Goal: Task Accomplishment & Management: Use online tool/utility

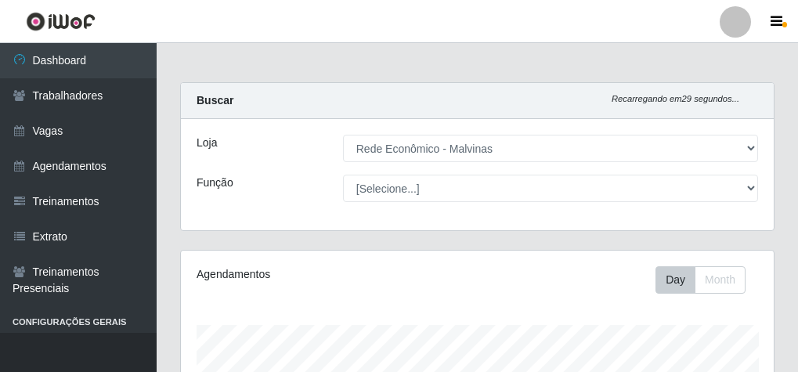
select select "194"
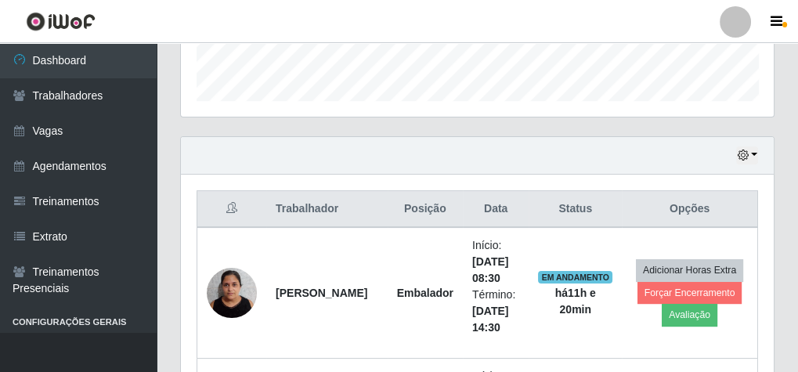
scroll to position [564, 0]
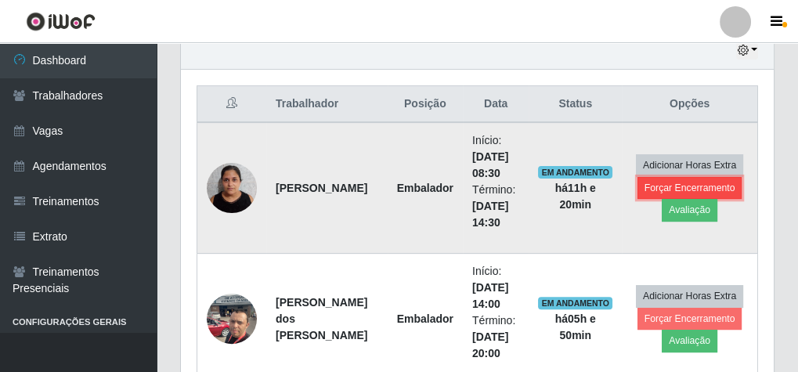
click at [707, 182] on button "Forçar Encerramento" at bounding box center [689, 188] width 105 height 22
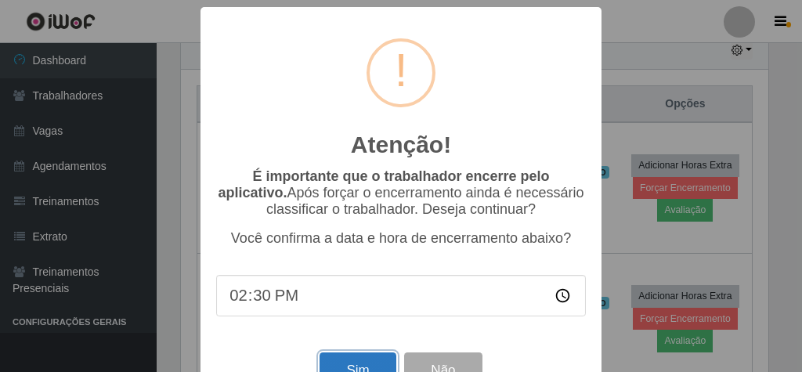
click at [350, 360] on button "Sim" at bounding box center [357, 370] width 76 height 37
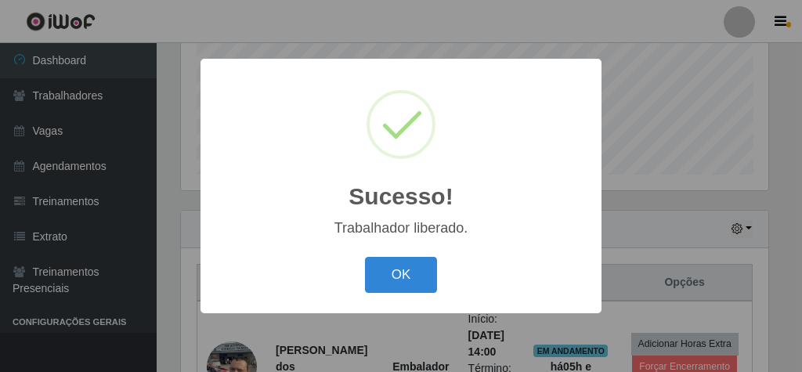
click at [404, 257] on button "OK" at bounding box center [401, 275] width 73 height 37
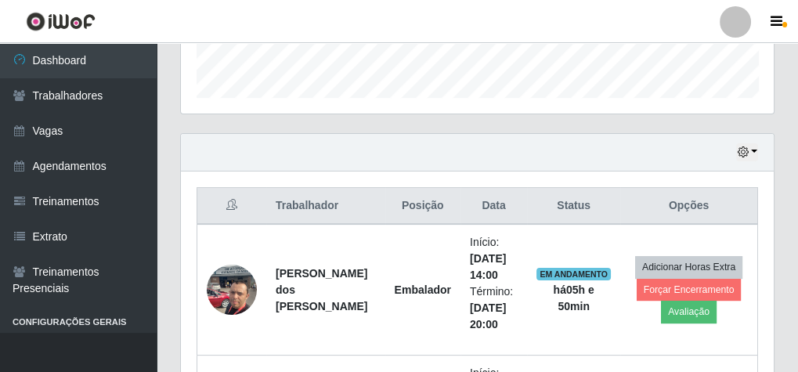
scroll to position [573, 0]
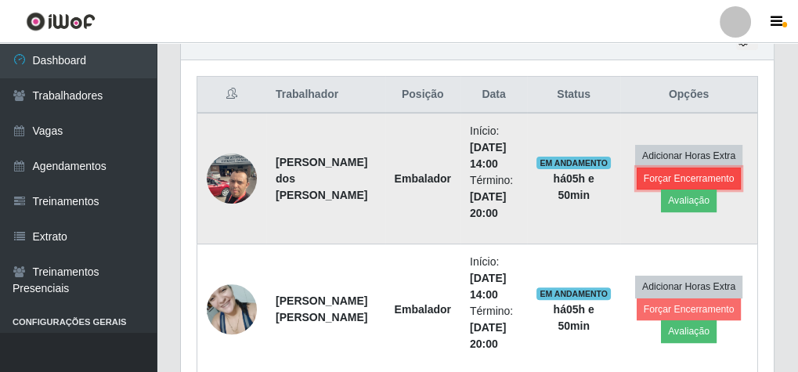
click at [704, 173] on button "Forçar Encerramento" at bounding box center [689, 179] width 105 height 22
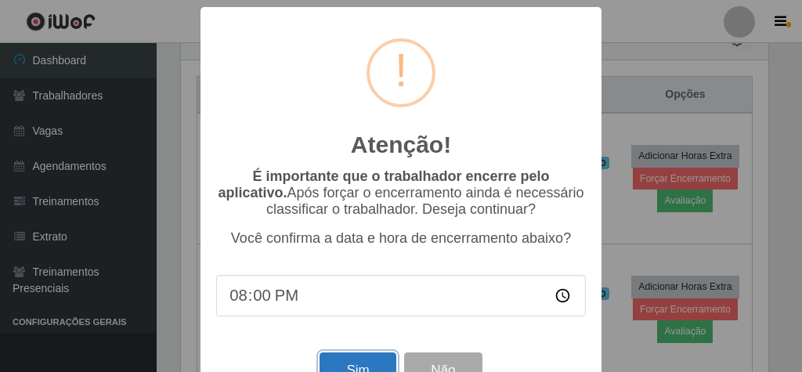
click at [364, 366] on button "Sim" at bounding box center [357, 370] width 76 height 37
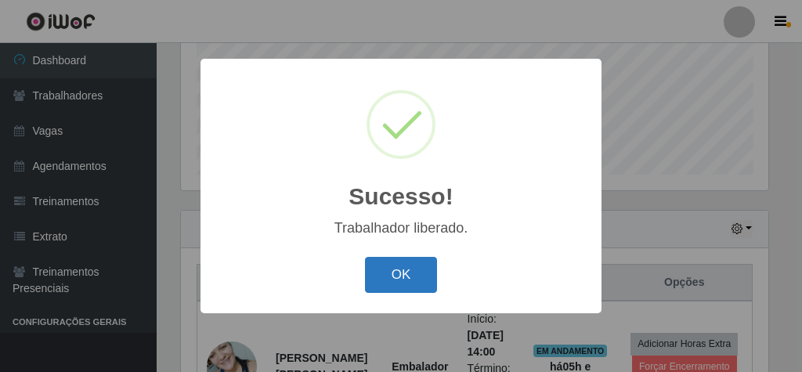
click at [417, 269] on button "OK" at bounding box center [401, 275] width 73 height 37
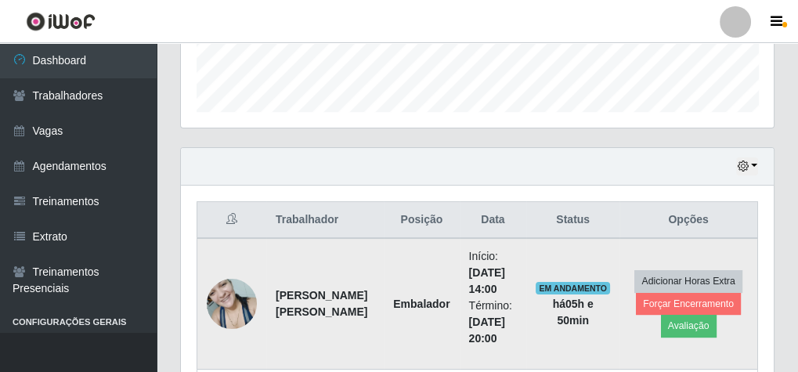
scroll to position [573, 0]
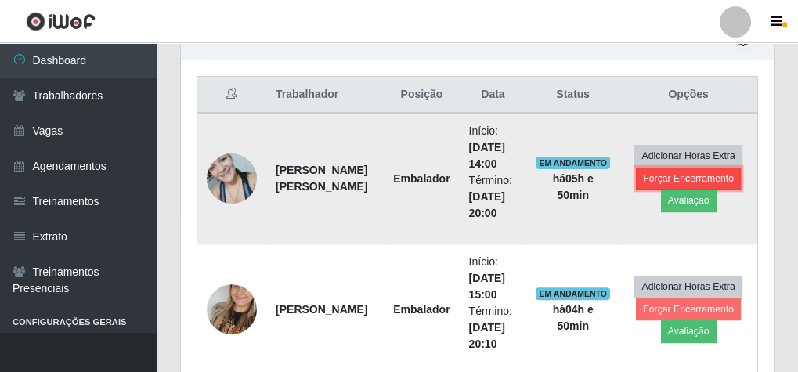
click at [705, 175] on button "Forçar Encerramento" at bounding box center [688, 179] width 105 height 22
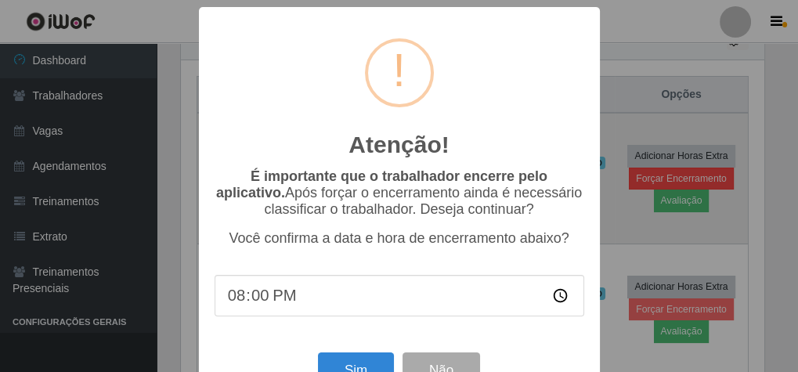
scroll to position [324, 587]
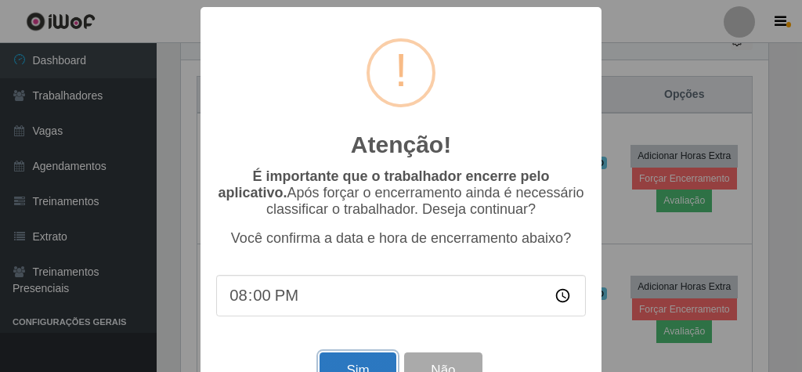
click at [365, 367] on button "Sim" at bounding box center [357, 370] width 76 height 37
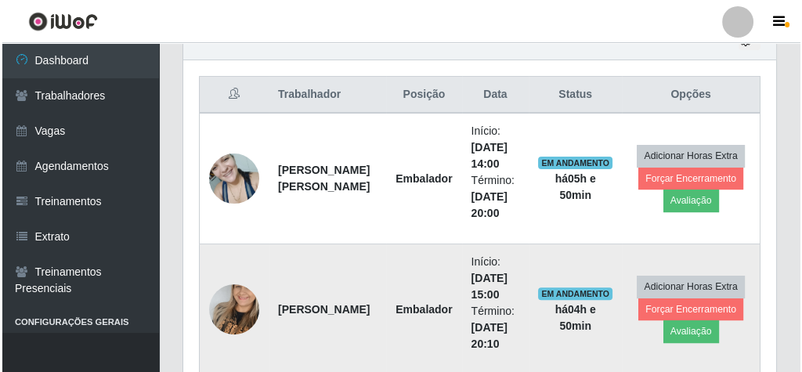
scroll to position [0, 0]
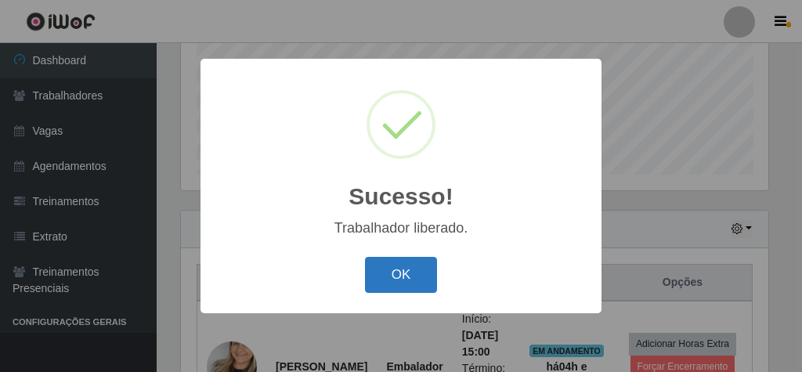
click at [402, 278] on button "OK" at bounding box center [401, 275] width 73 height 37
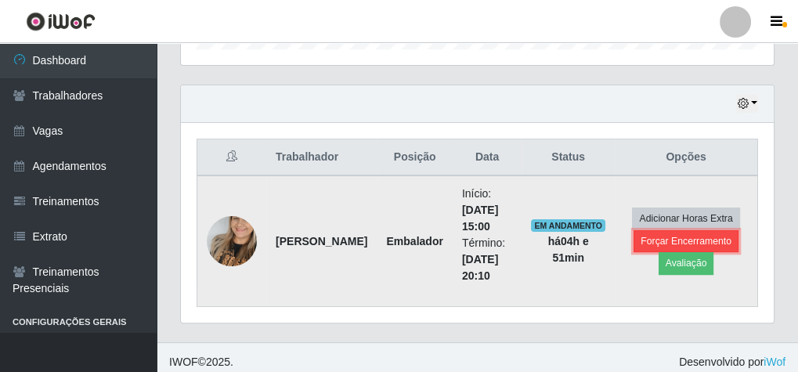
click at [680, 233] on button "Forçar Encerramento" at bounding box center [685, 241] width 105 height 22
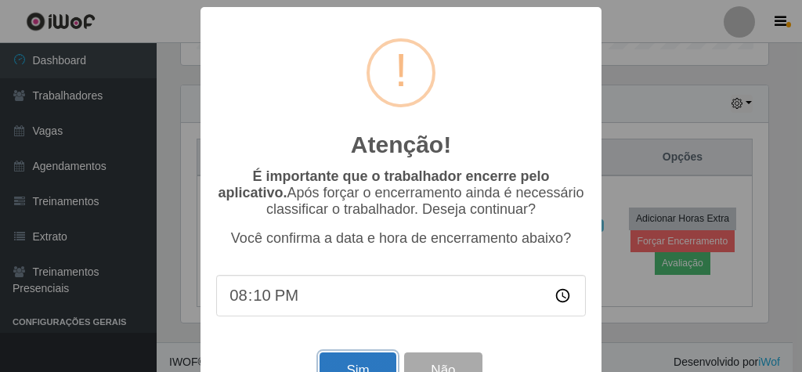
click at [382, 361] on button "Sim" at bounding box center [357, 370] width 76 height 37
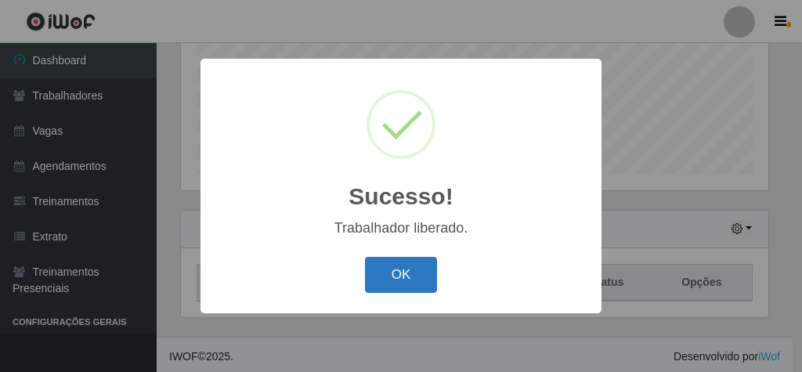
click at [402, 276] on button "OK" at bounding box center [401, 275] width 73 height 37
